Goal: Task Accomplishment & Management: Manage account settings

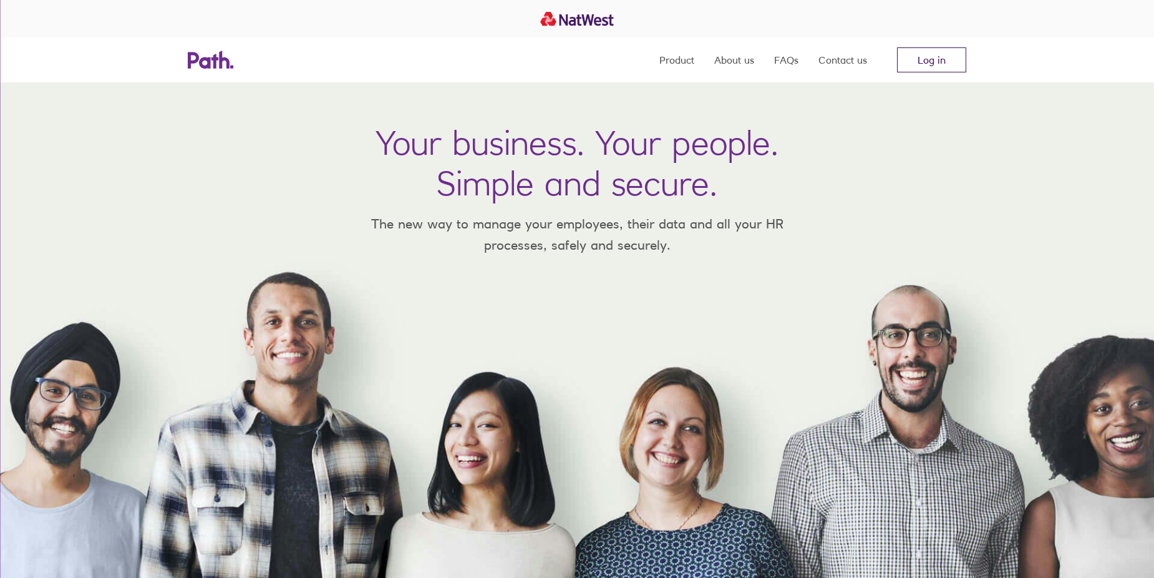
click at [928, 62] on link "Log in" at bounding box center [931, 59] width 69 height 25
click at [908, 56] on link "Log in" at bounding box center [931, 59] width 69 height 25
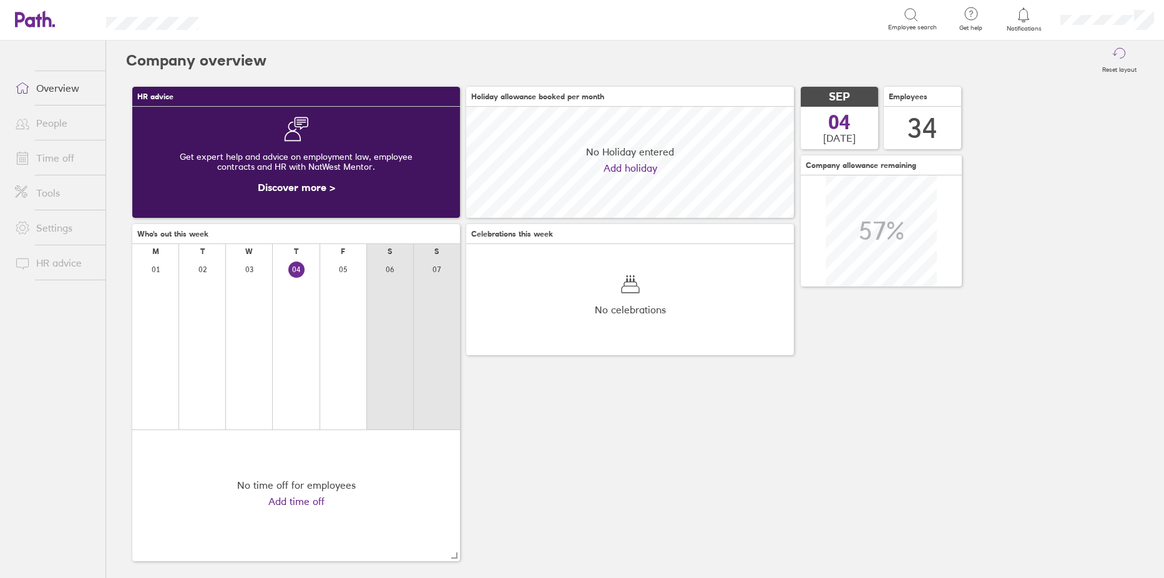
scroll to position [111, 328]
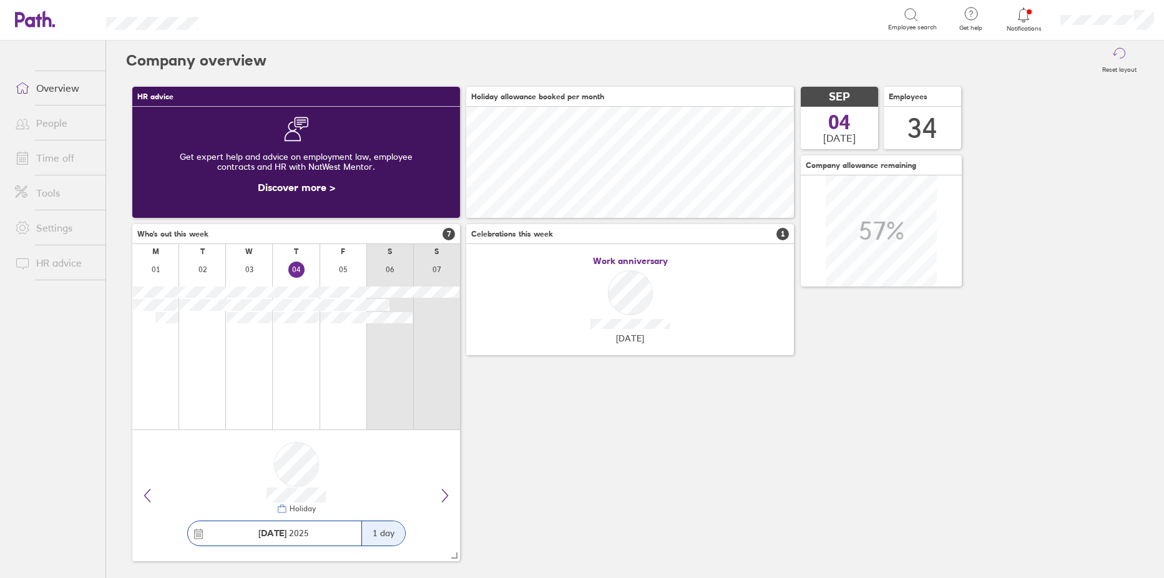
click at [55, 121] on link "People" at bounding box center [55, 122] width 100 height 25
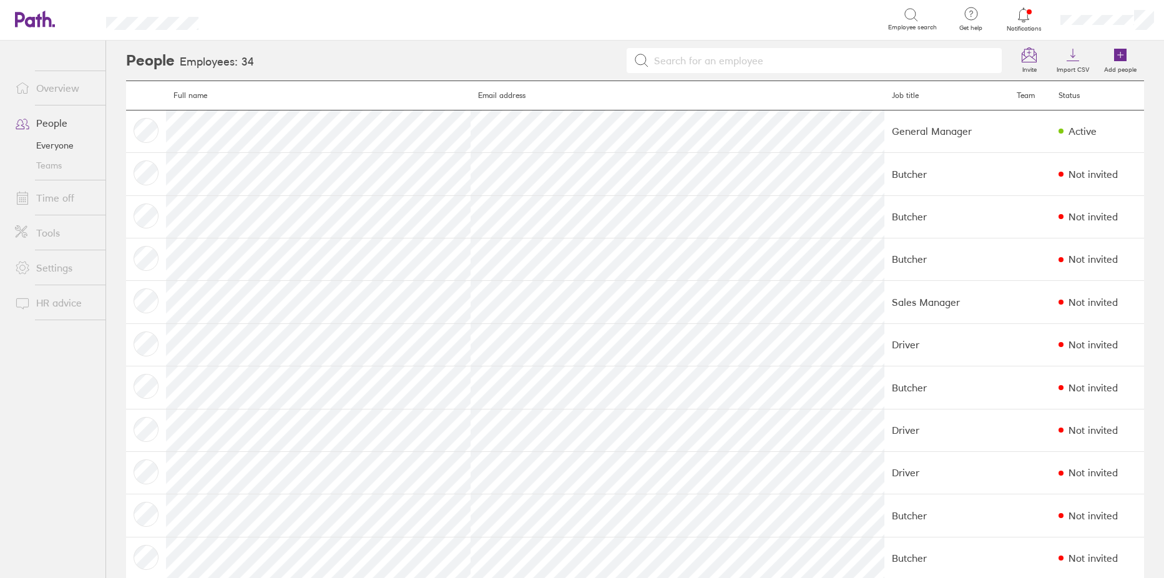
click at [51, 192] on link "Time off" at bounding box center [55, 197] width 100 height 25
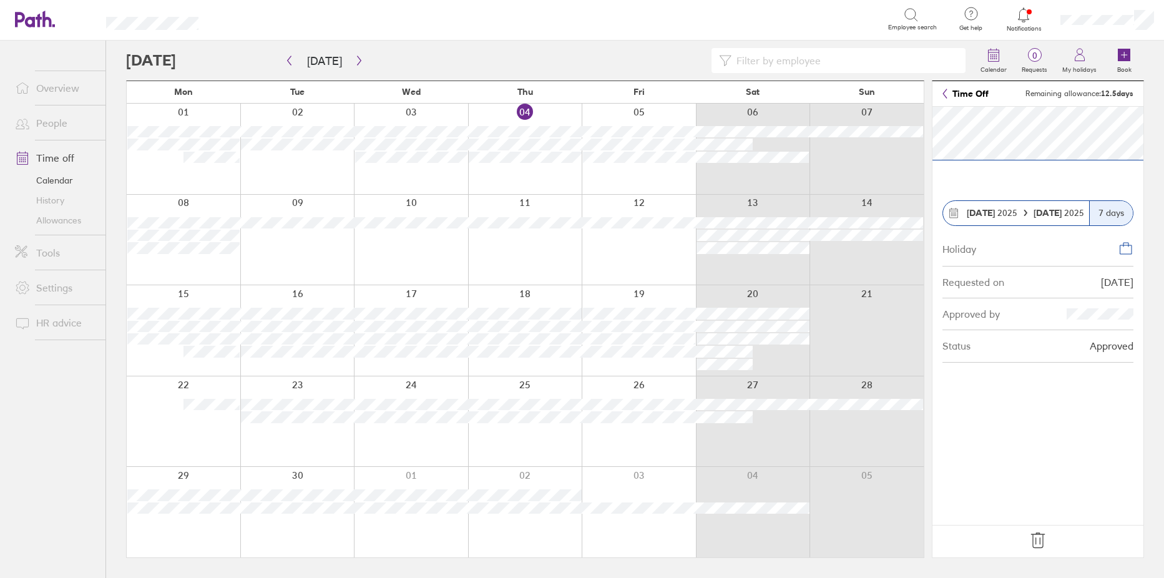
click at [1039, 541] on icon at bounding box center [1038, 540] width 20 height 20
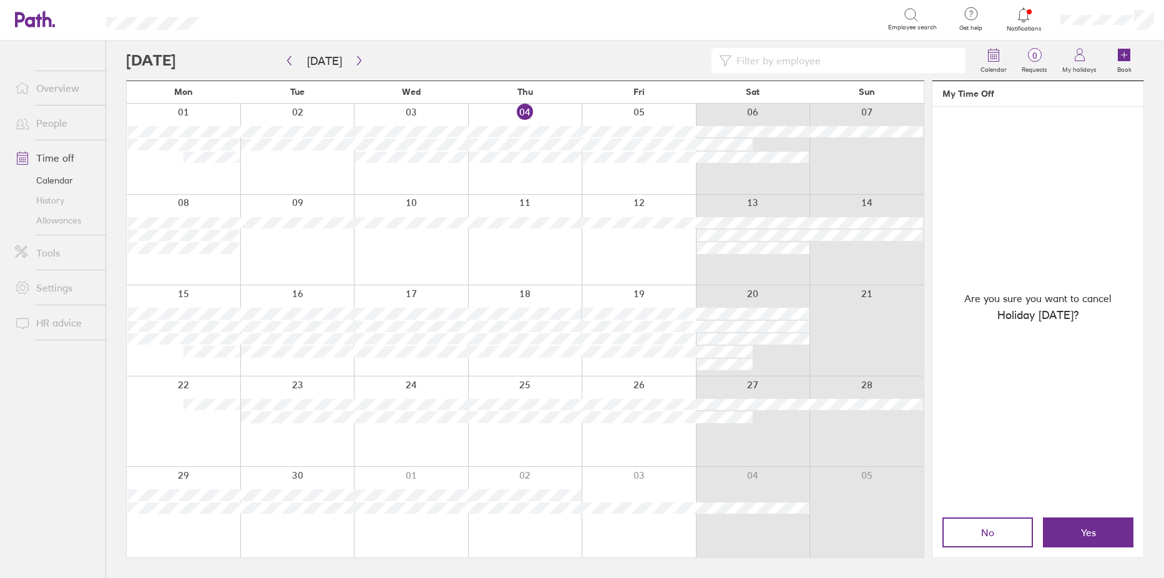
click at [47, 121] on link "People" at bounding box center [55, 122] width 100 height 25
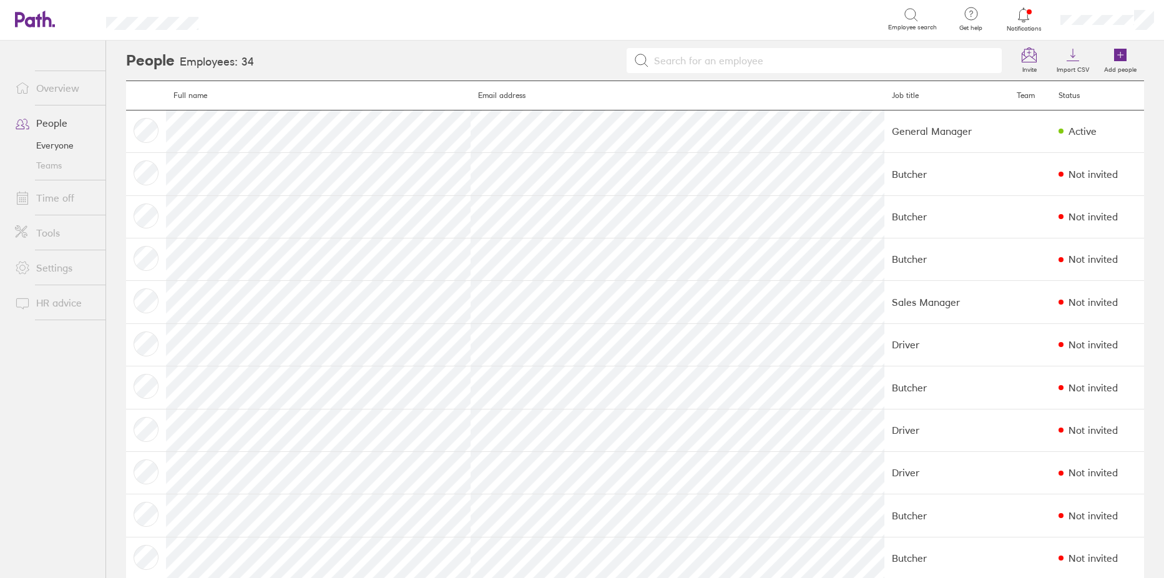
click at [44, 203] on link "Time off" at bounding box center [55, 197] width 100 height 25
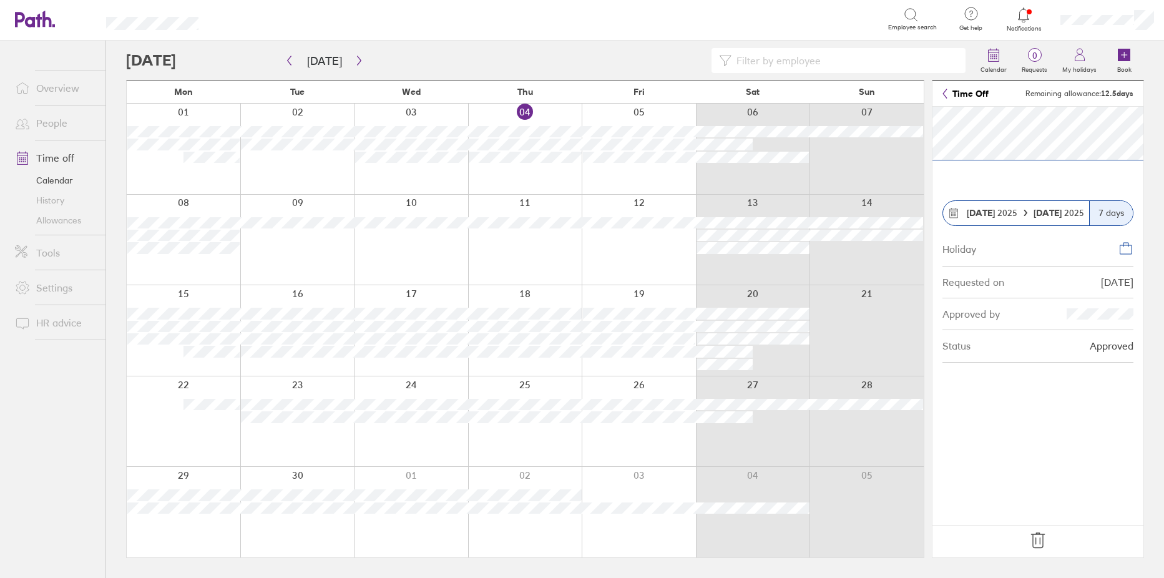
click at [1037, 542] on icon at bounding box center [1038, 540] width 20 height 20
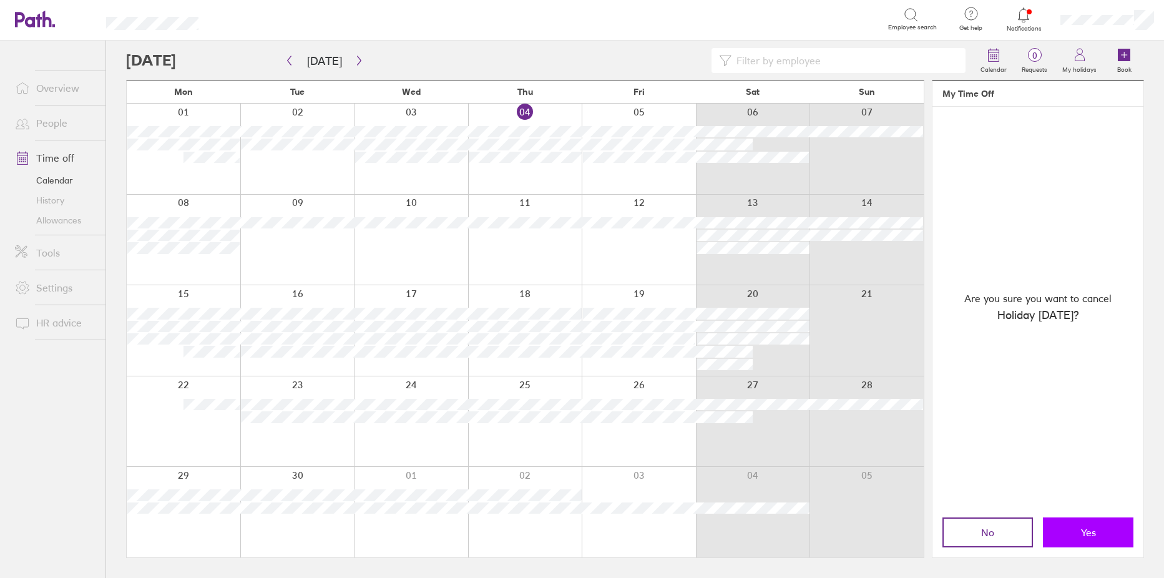
click at [1082, 531] on span "Yes" at bounding box center [1088, 532] width 15 height 11
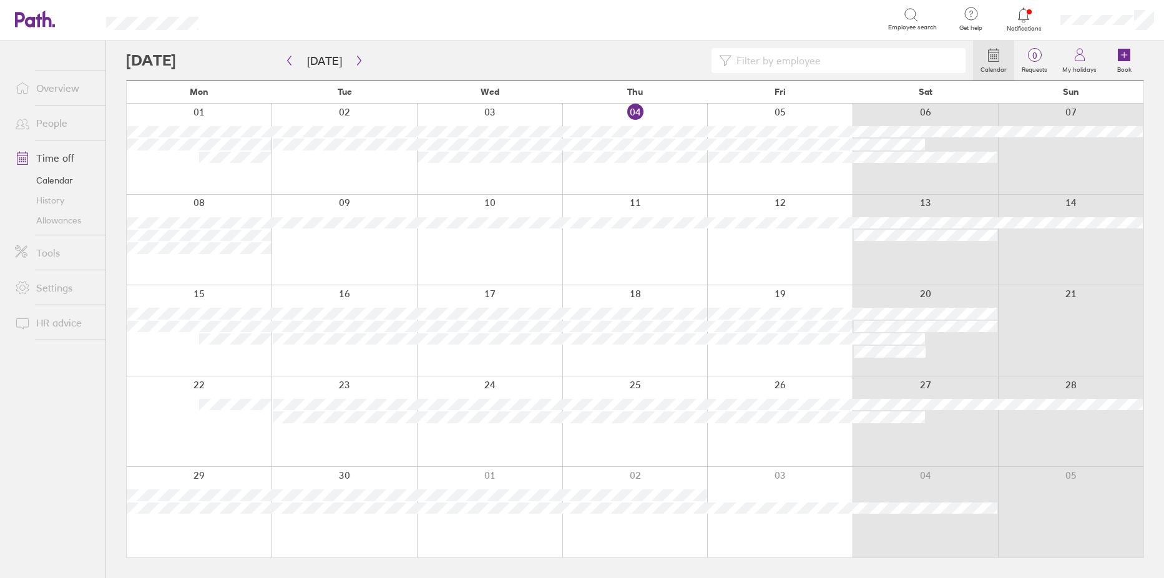
click at [43, 120] on link "People" at bounding box center [55, 122] width 100 height 25
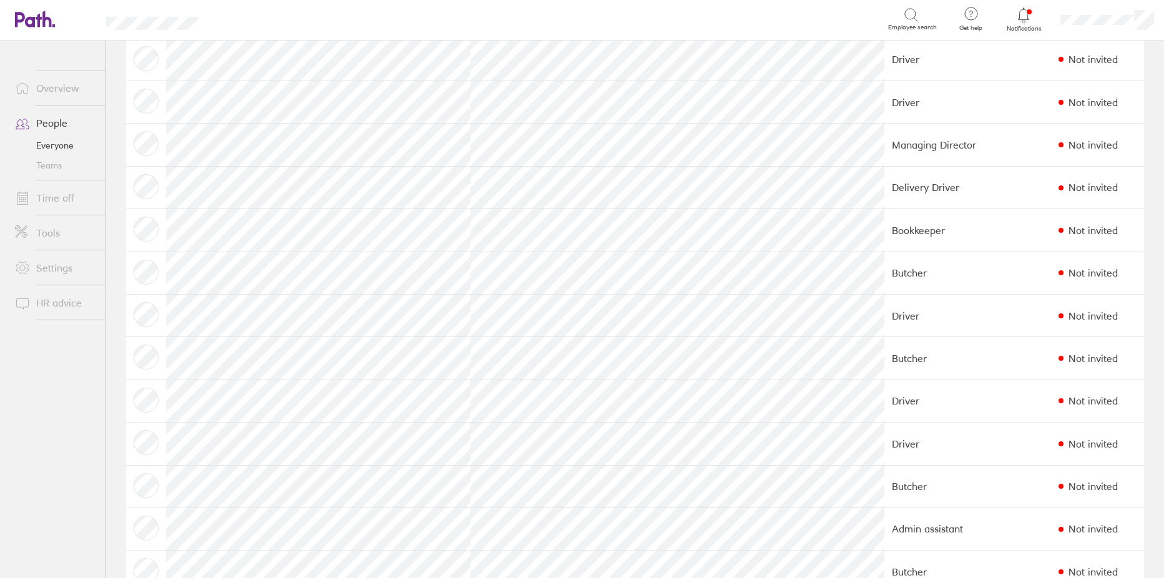
scroll to position [691, 0]
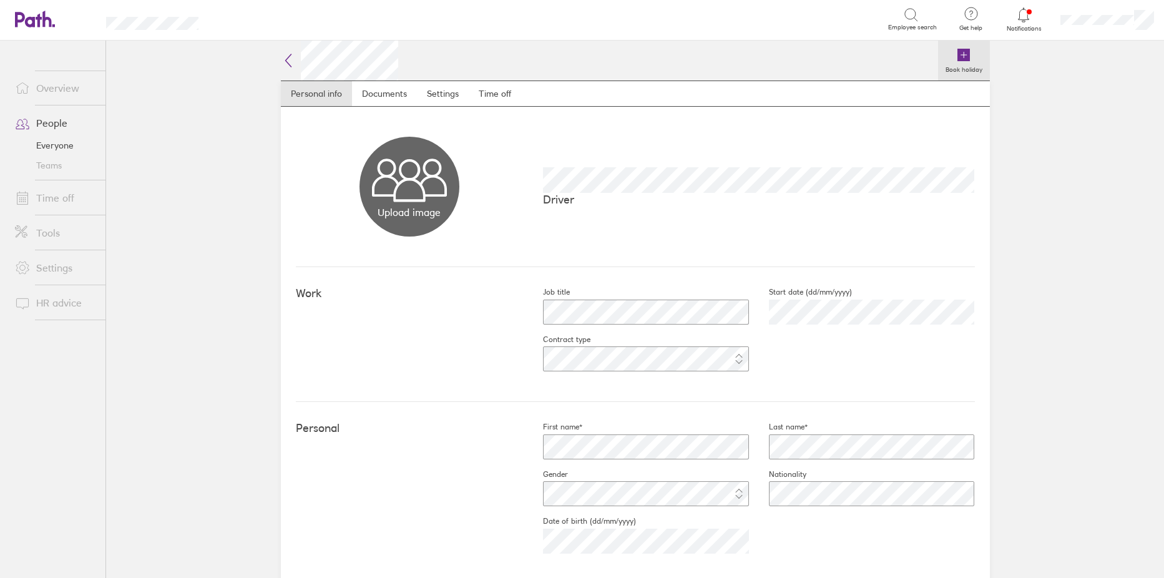
click at [960, 51] on icon at bounding box center [963, 55] width 12 height 12
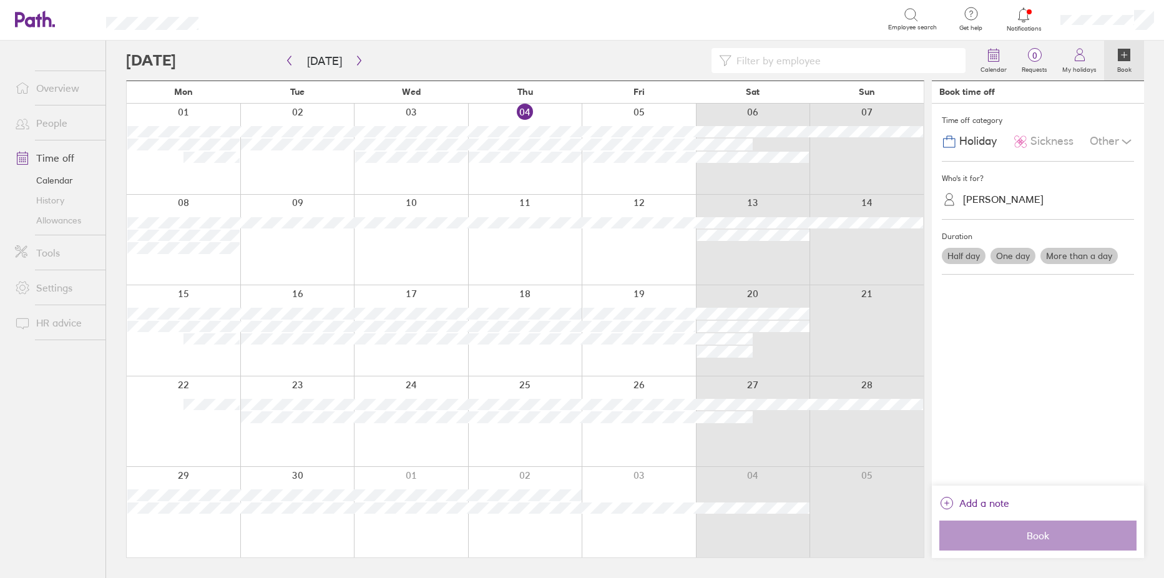
click at [749, 270] on div at bounding box center [753, 240] width 114 height 90
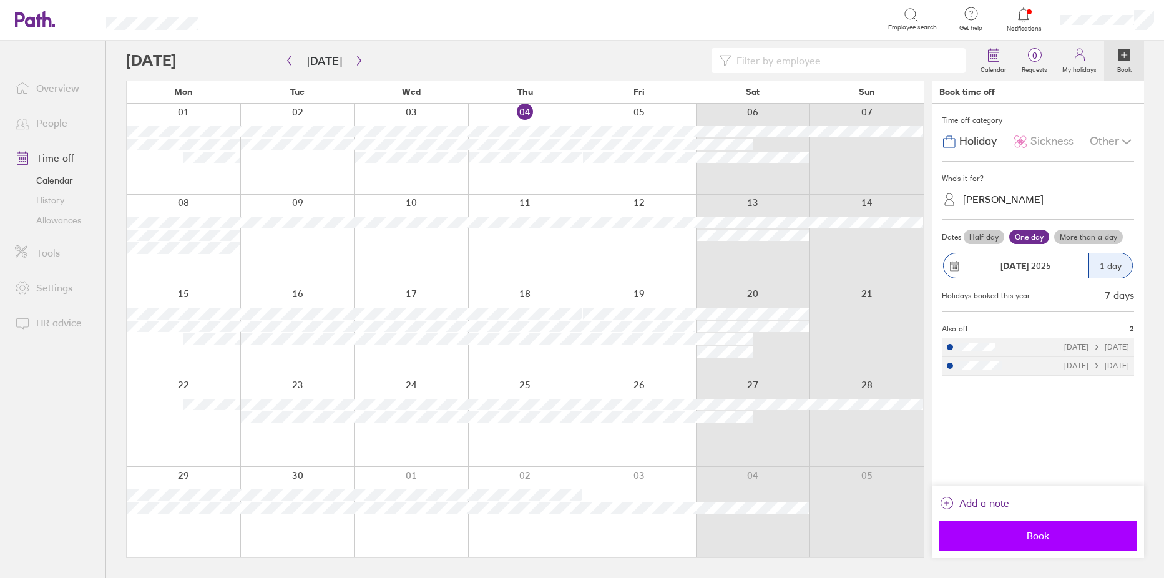
click at [1028, 534] on span "Book" at bounding box center [1038, 535] width 180 height 11
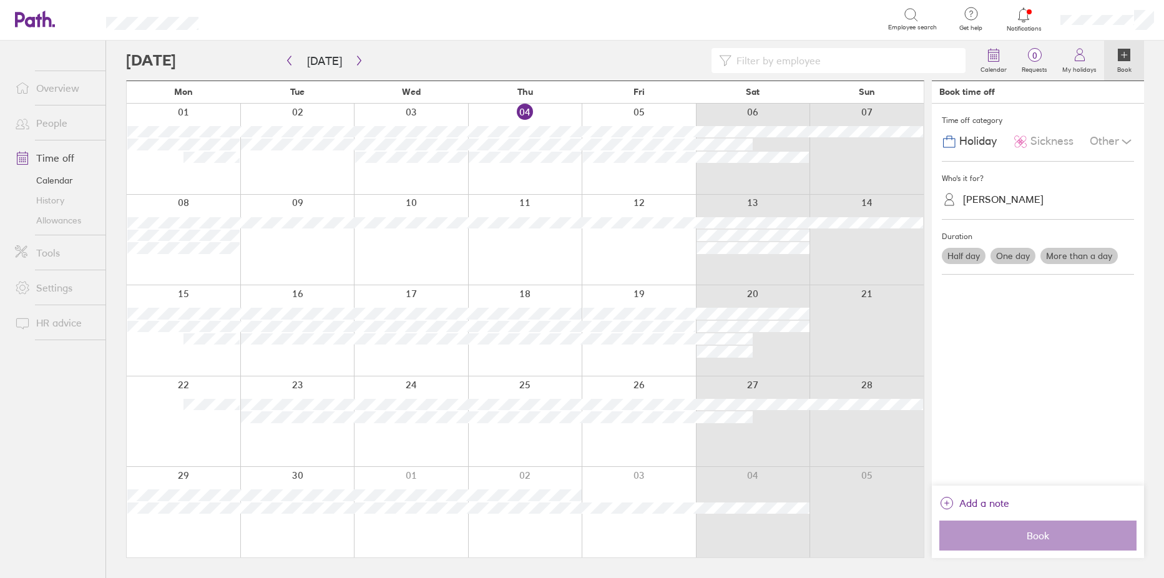
click at [755, 291] on div at bounding box center [753, 330] width 114 height 90
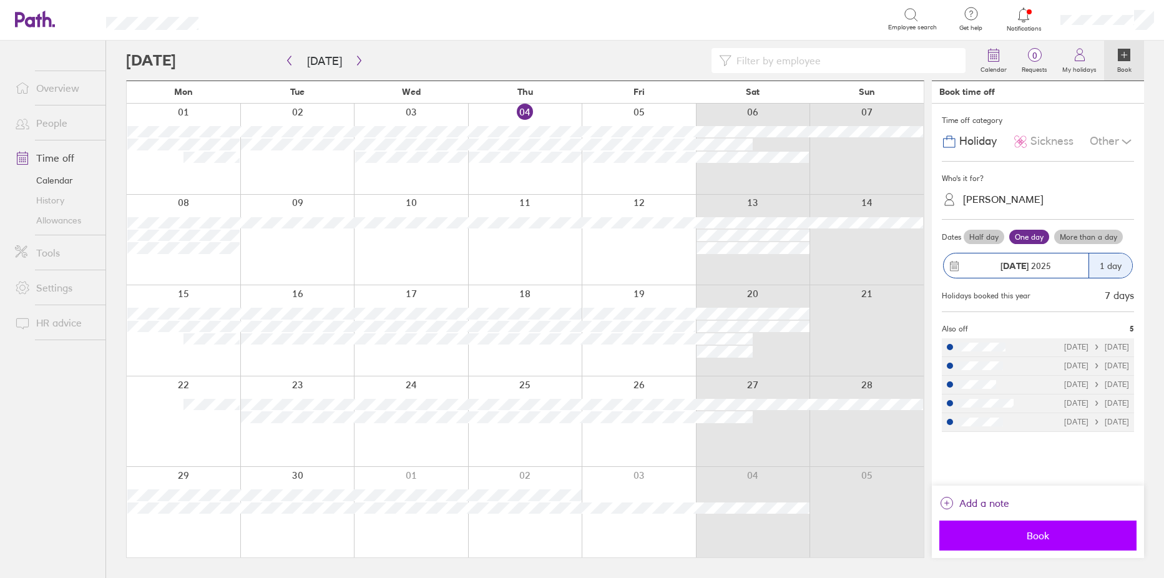
click at [1031, 545] on button "Book" at bounding box center [1037, 535] width 197 height 30
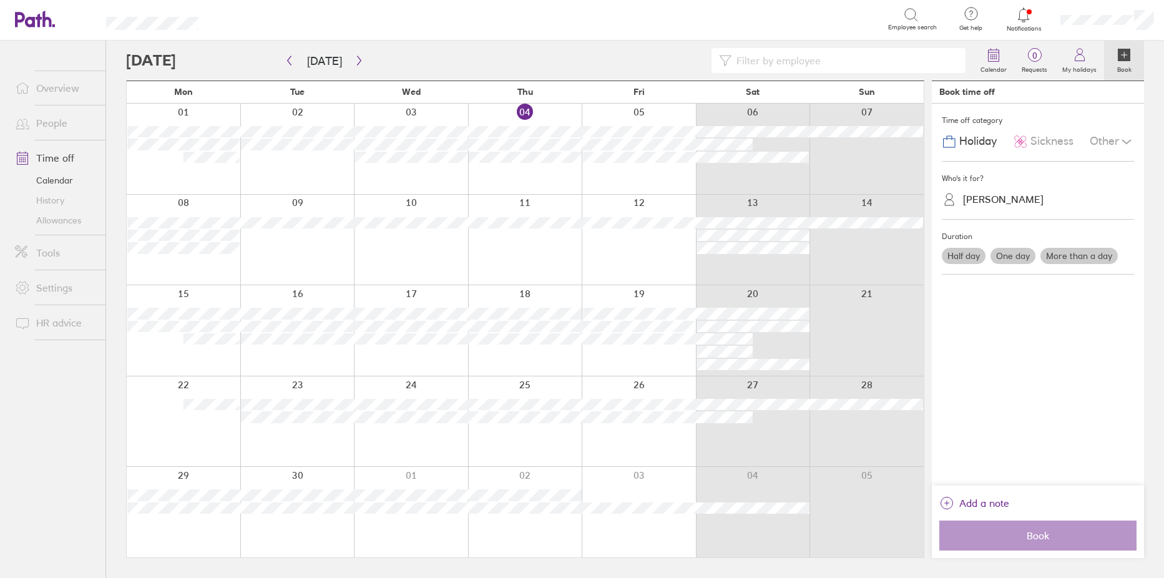
click at [50, 125] on link "People" at bounding box center [55, 122] width 100 height 25
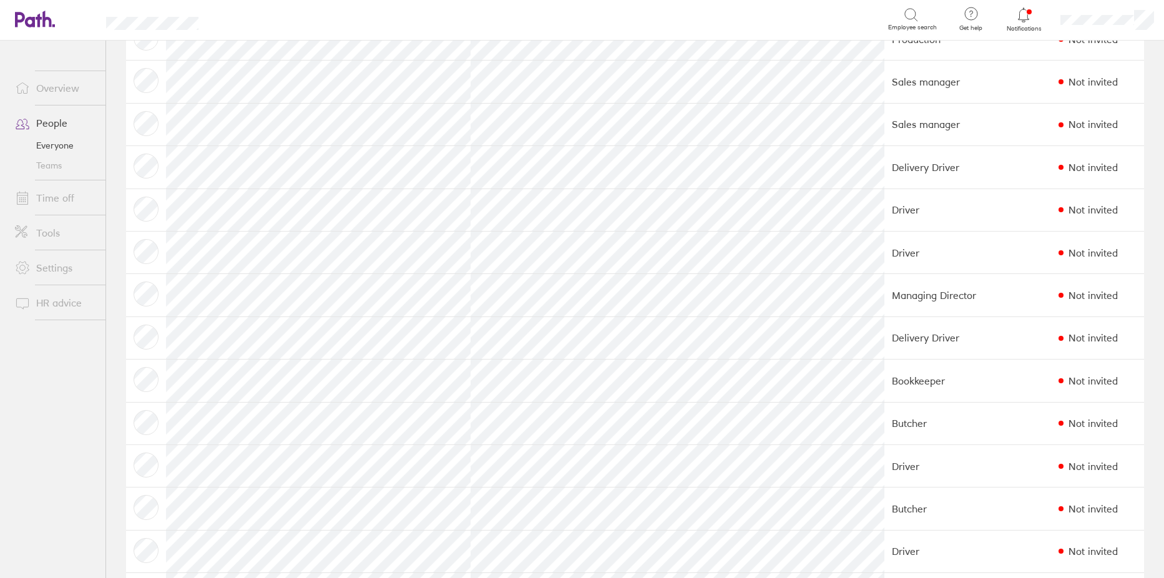
scroll to position [874, 0]
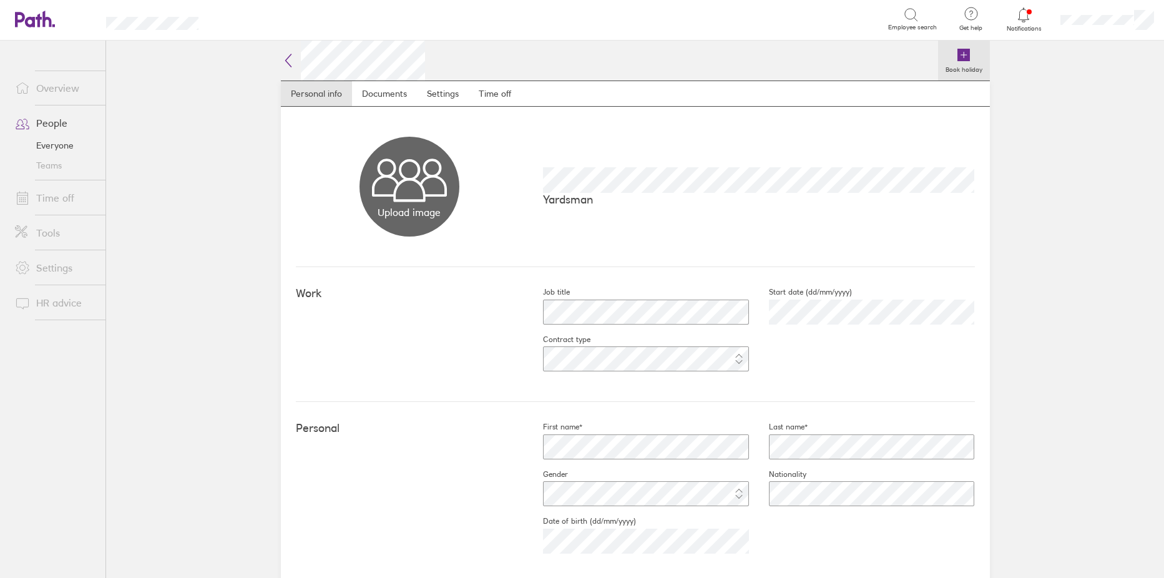
click at [963, 54] on icon at bounding box center [963, 55] width 12 height 12
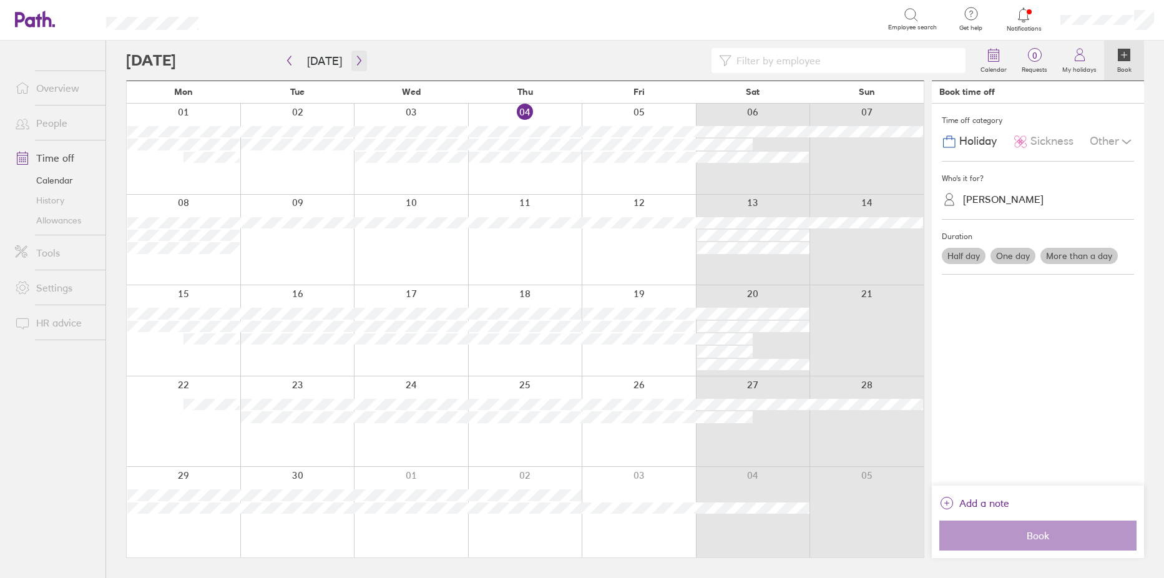
click at [354, 61] on icon "button" at bounding box center [358, 61] width 9 height 10
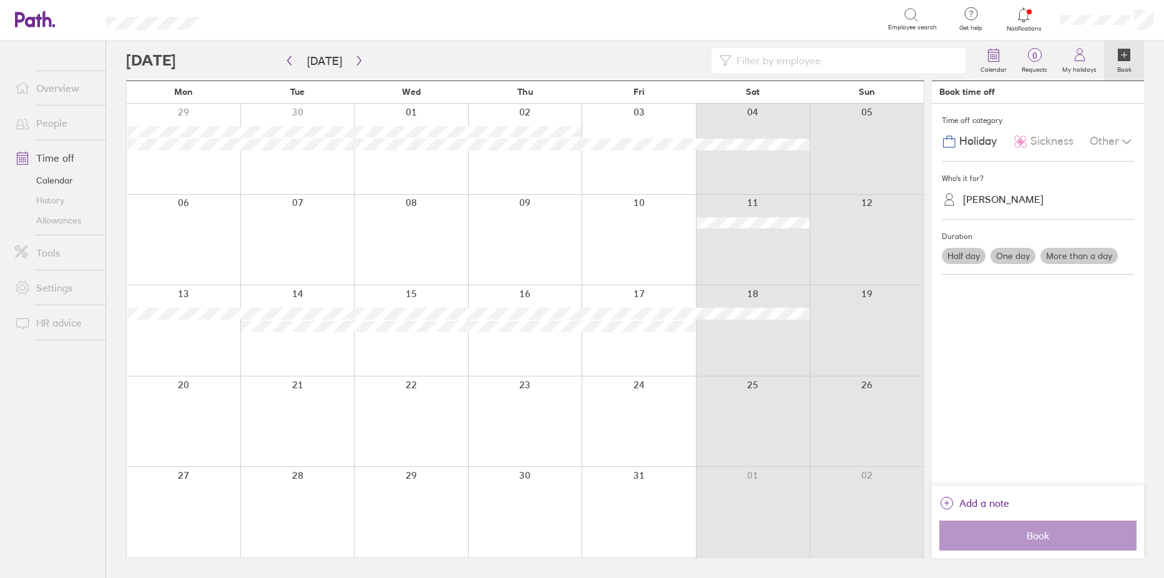
click at [645, 119] on div at bounding box center [639, 149] width 114 height 90
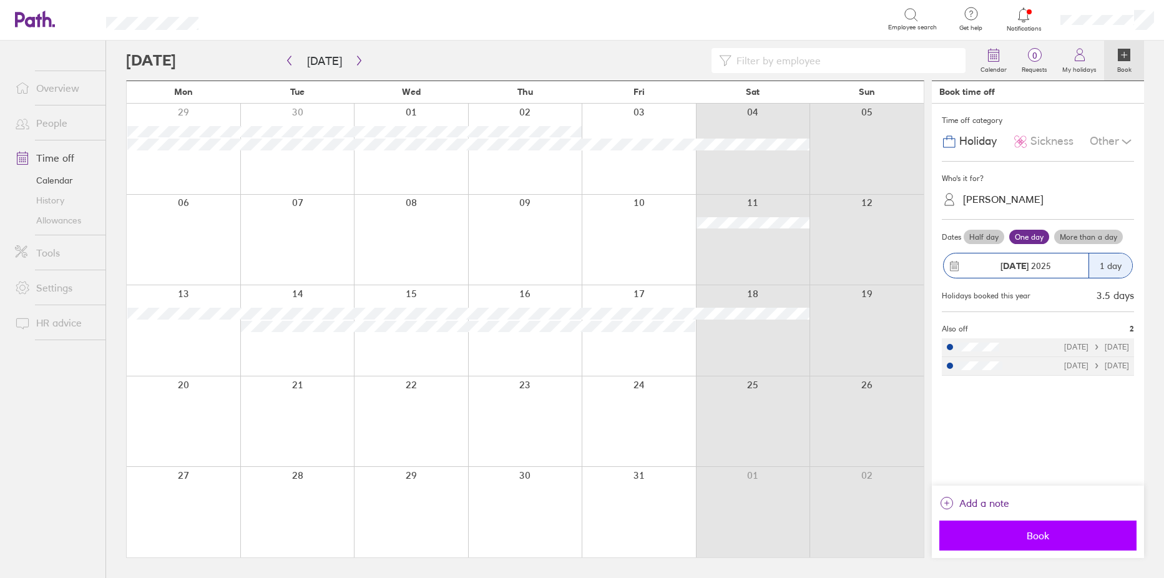
click at [1021, 532] on span "Book" at bounding box center [1038, 535] width 180 height 11
